Goal: Task Accomplishment & Management: Use online tool/utility

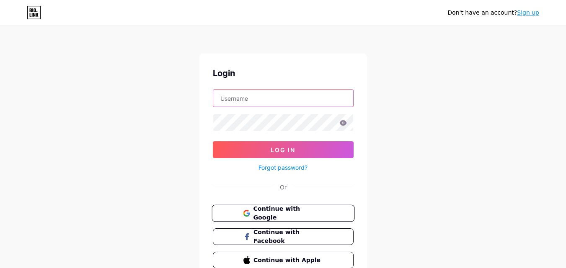
type input "[EMAIL_ADDRESS][DOMAIN_NAME]"
click at [301, 213] on span "Continue with Google" at bounding box center [288, 214] width 70 height 18
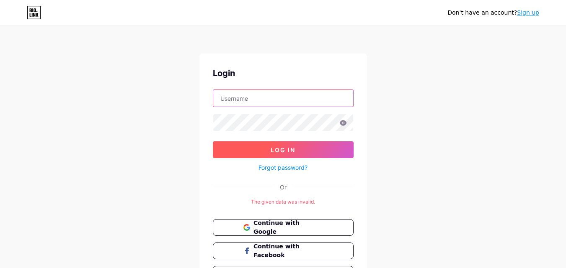
type input "[EMAIL_ADDRESS][DOMAIN_NAME]"
click at [297, 152] on button "Log In" at bounding box center [283, 150] width 141 height 17
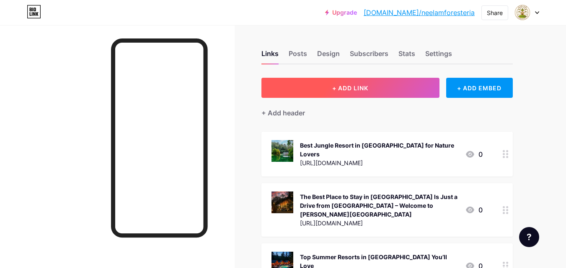
click at [345, 84] on button "+ ADD LINK" at bounding box center [350, 88] width 178 height 20
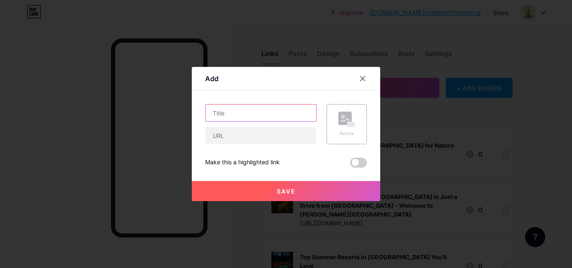
click at [254, 111] on input "text" at bounding box center [261, 113] width 111 height 17
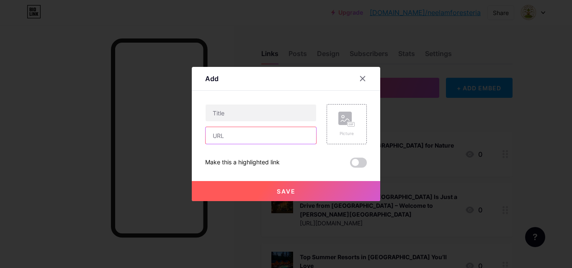
click at [240, 135] on input "text" at bounding box center [261, 135] width 111 height 17
paste input "https://neelamforesteria.blogspot.com/2025/10/best-resort-near-nagpur-for-famil…"
type input "https://neelamforesteria.blogspot.com/2025/10/best-resort-near-nagpur-for-famil…"
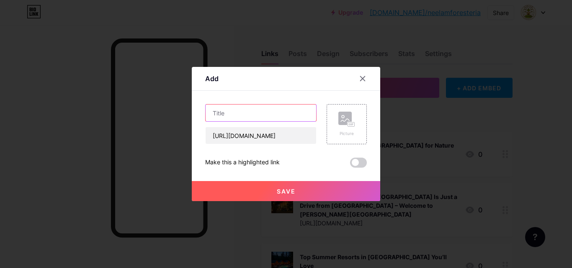
click at [227, 112] on input "text" at bounding box center [261, 113] width 111 height 17
paste input "Best Resort Near Nagpur for Family Vacations and Luxury Stays"
type input "Best Resort Near Nagpur for Family Vacations and Luxury Stays"
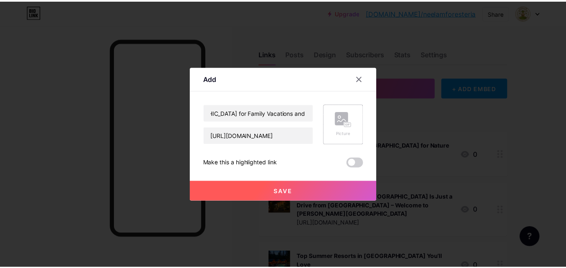
scroll to position [0, 0]
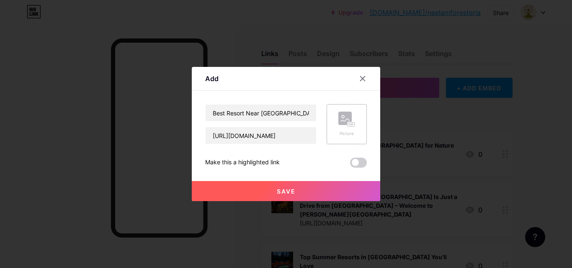
click at [348, 123] on rect at bounding box center [352, 124] width 8 height 5
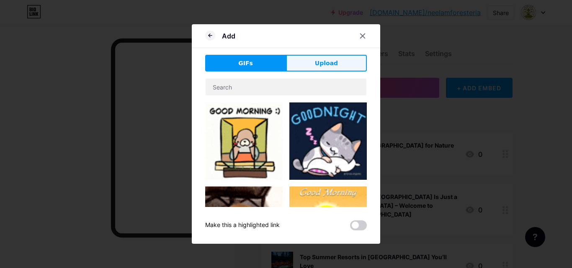
click at [325, 65] on span "Upload" at bounding box center [326, 63] width 23 height 9
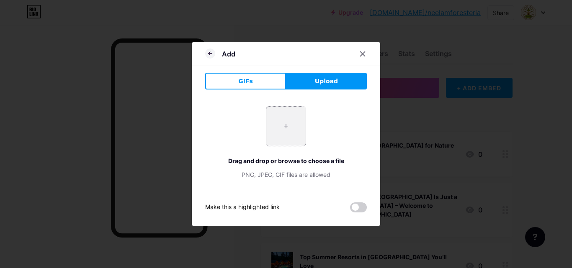
click at [288, 125] on input "file" at bounding box center [285, 126] width 39 height 39
type input "C:\fakepath\0_X2jmq97Y6e3epoDO.webp"
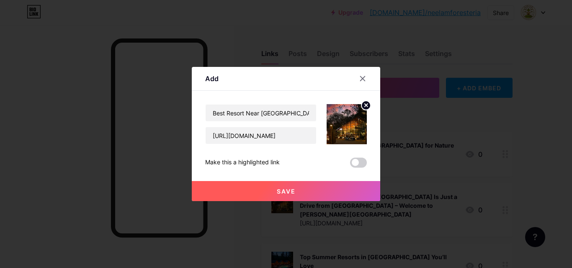
click at [292, 191] on span "Save" at bounding box center [286, 191] width 19 height 7
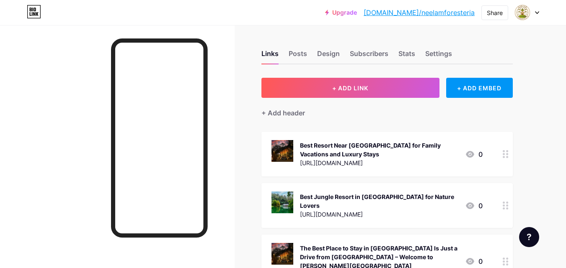
click at [230, 166] on div at bounding box center [117, 159] width 234 height 268
click at [497, 14] on div "Share" at bounding box center [495, 12] width 16 height 9
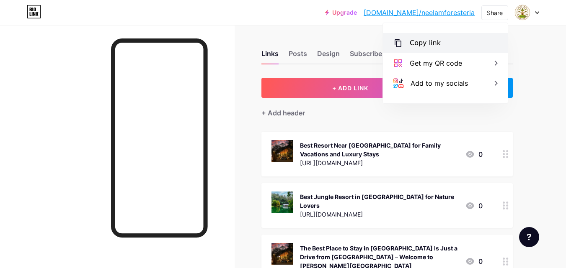
click at [448, 41] on div "Copy link" at bounding box center [445, 43] width 125 height 20
